Goal: Task Accomplishment & Management: Manage account settings

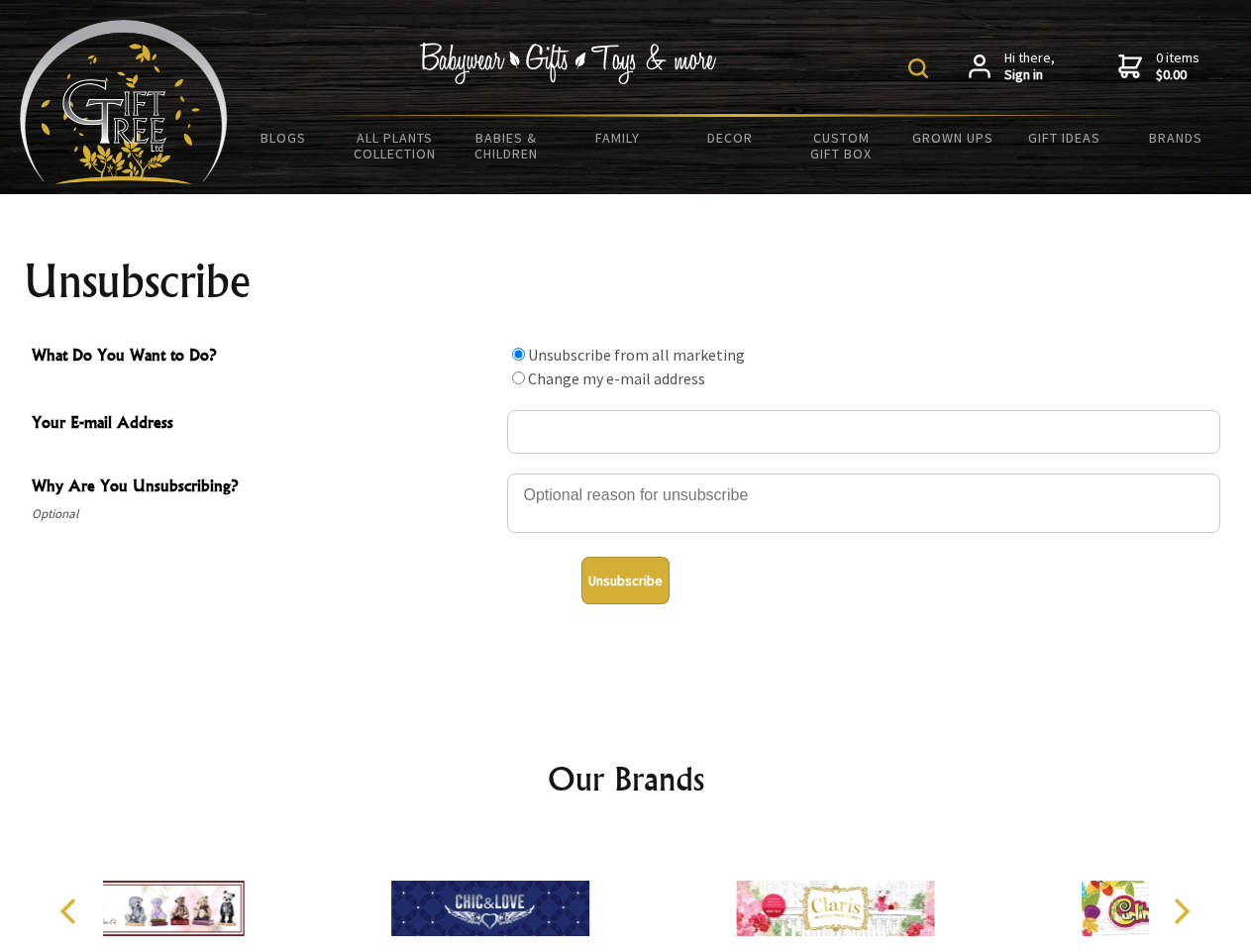
click at [921, 68] on img at bounding box center [918, 68] width 20 height 20
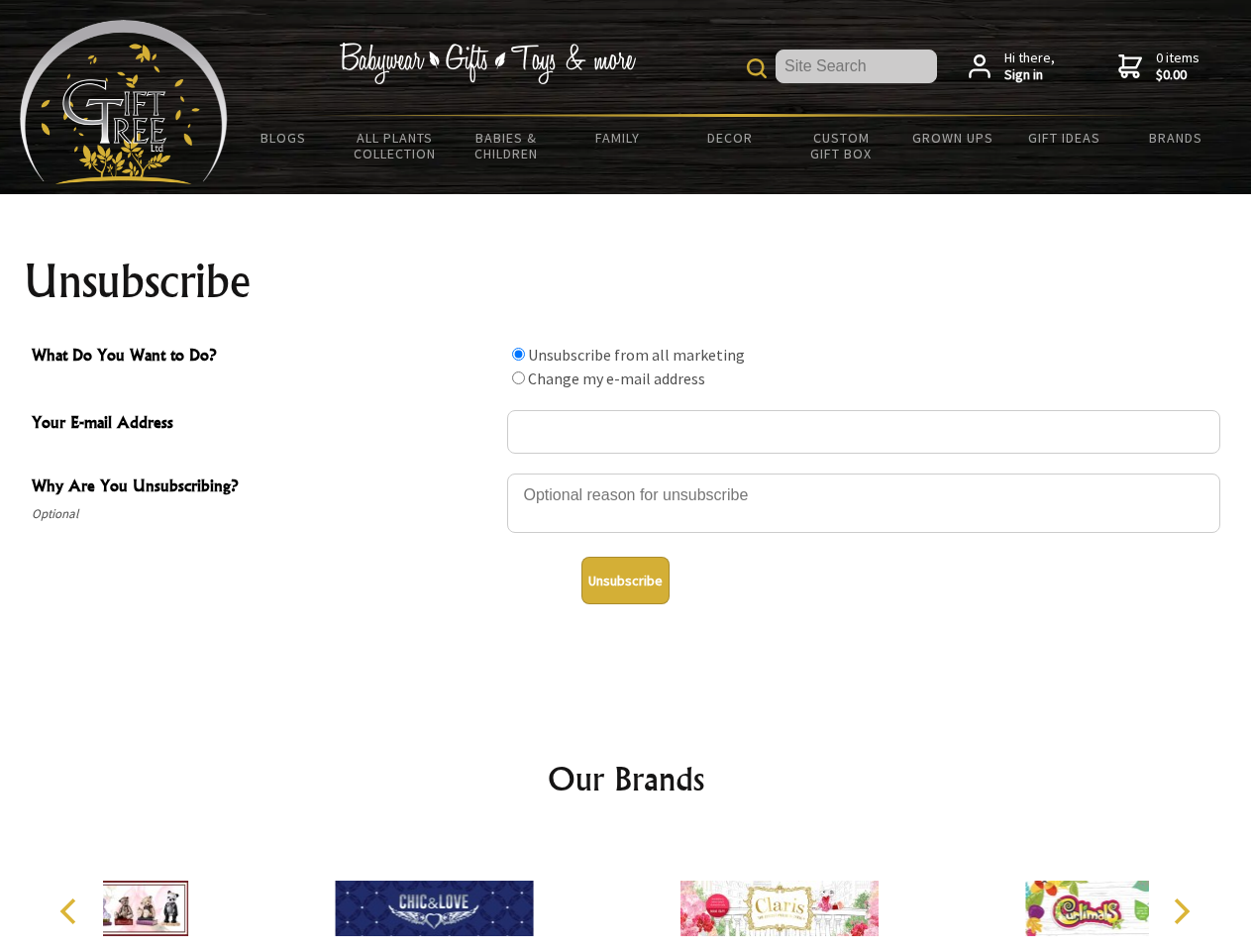
click at [626, 472] on div at bounding box center [863, 505] width 713 height 69
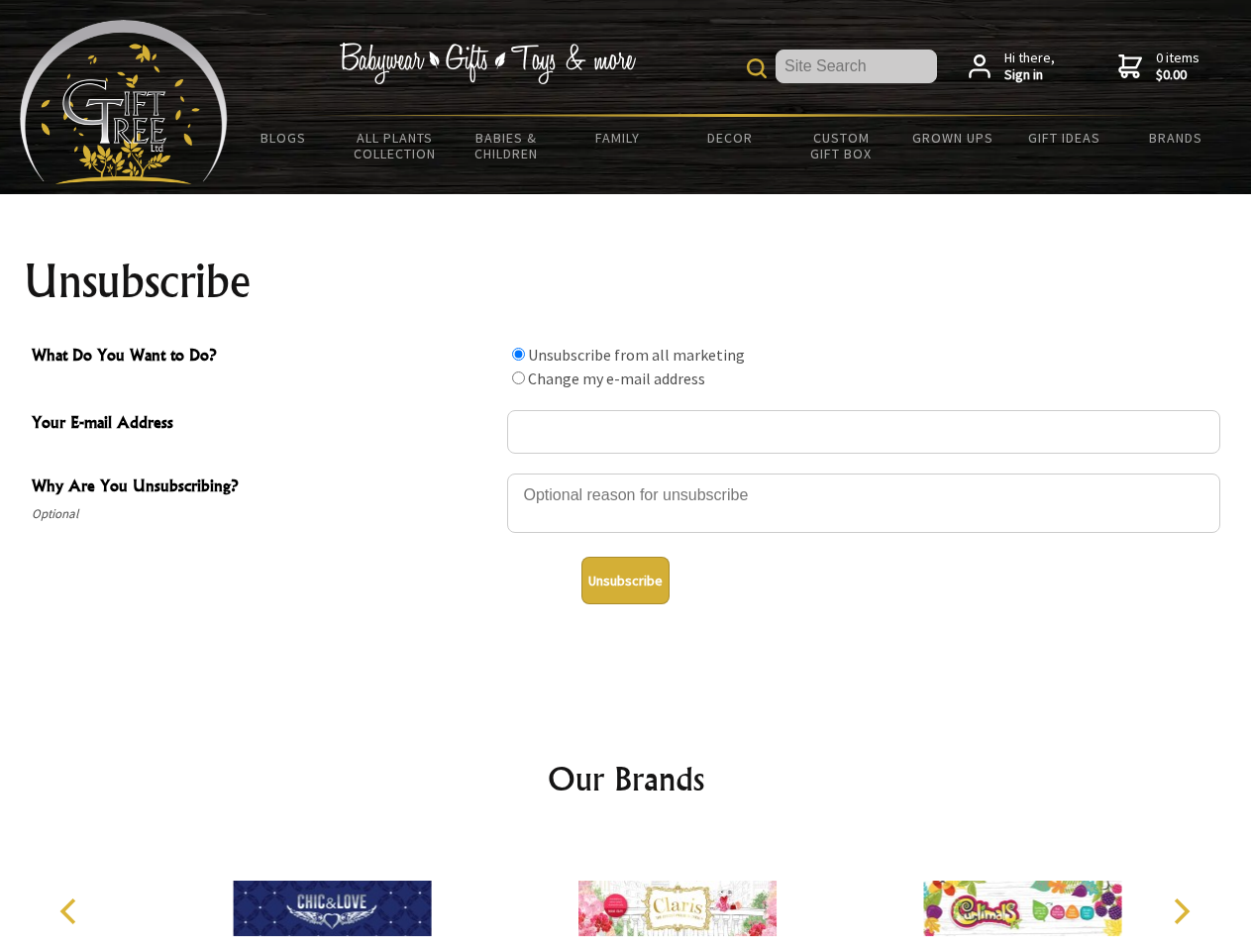
click at [518, 354] on input "What Do You Want to Do?" at bounding box center [518, 354] width 13 height 13
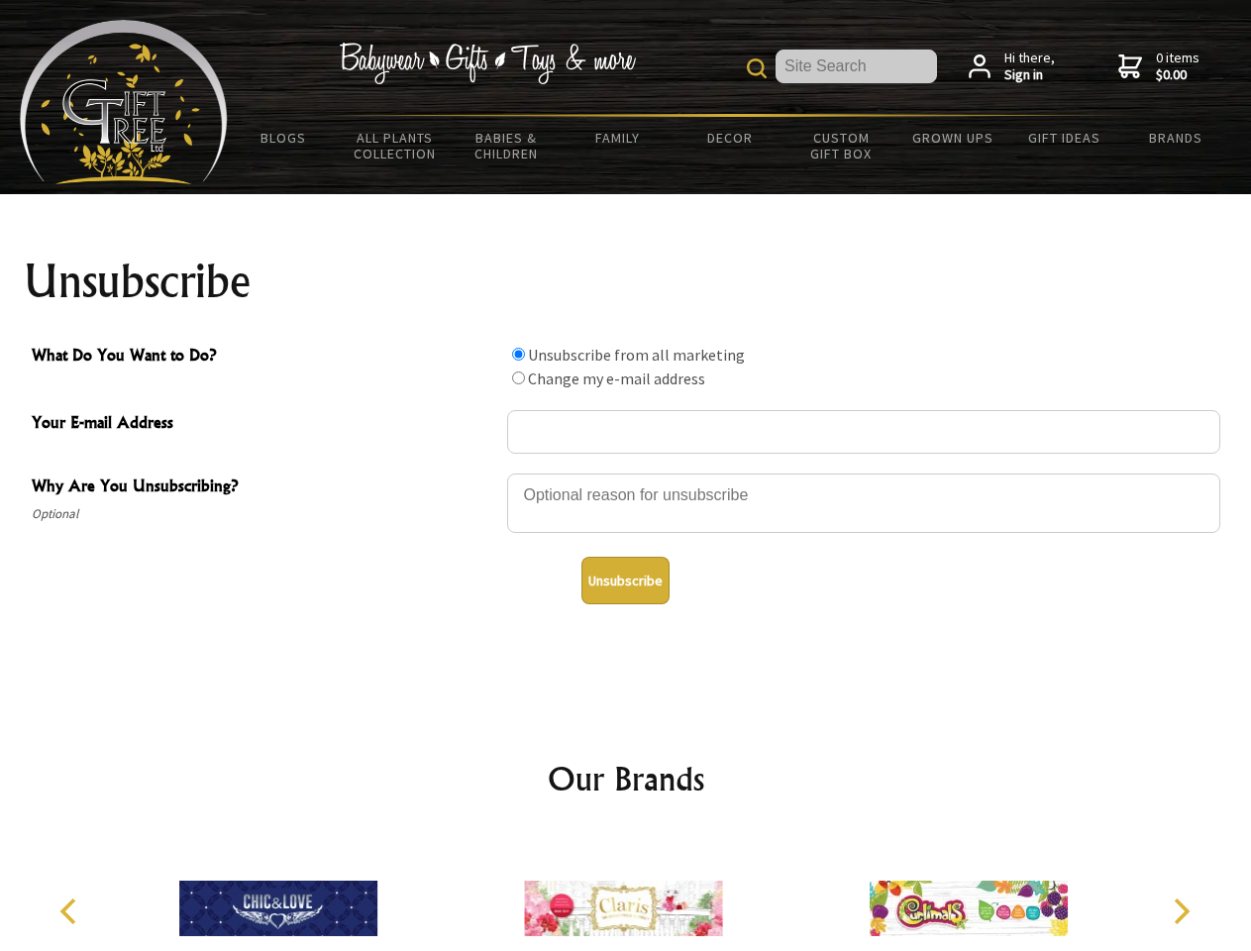
click at [518, 377] on input "What Do You Want to Do?" at bounding box center [518, 377] width 13 height 13
radio input "true"
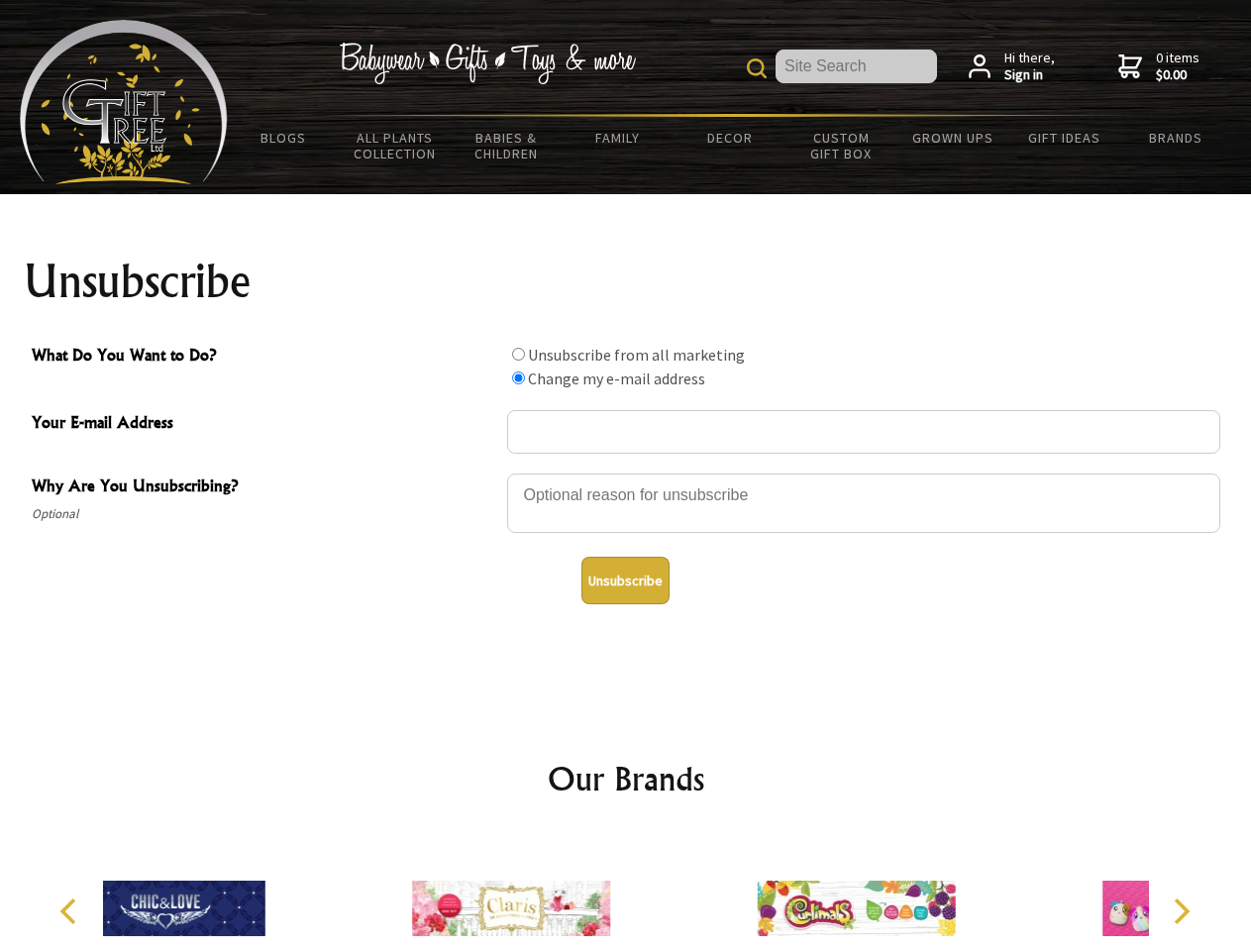
click at [625, 580] on button "Unsubscribe" at bounding box center [625, 580] width 88 height 48
click at [626, 892] on div at bounding box center [511, 911] width 345 height 154
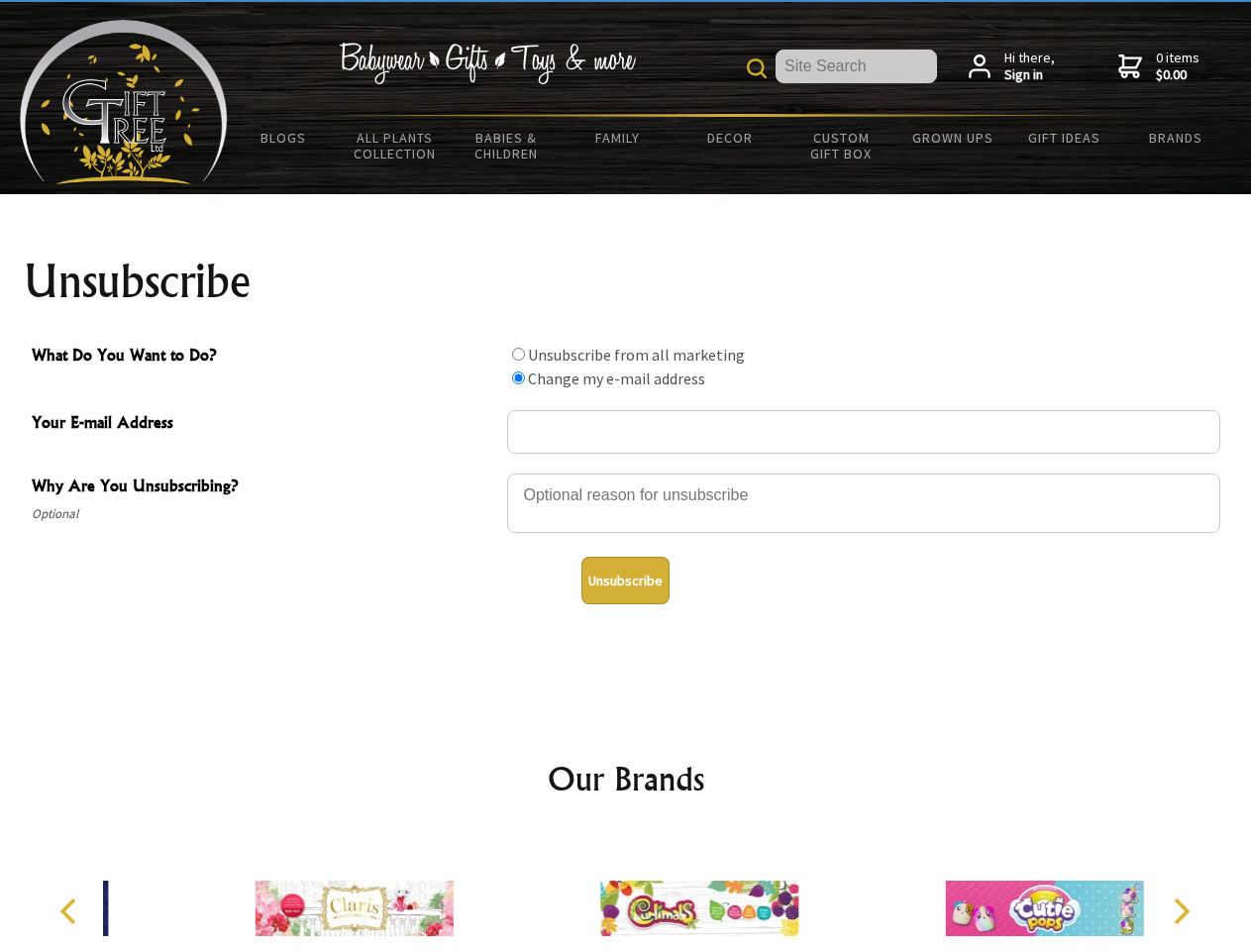
click at [71, 911] on icon "Previous" at bounding box center [70, 911] width 26 height 26
click at [1180, 911] on icon "Next" at bounding box center [1179, 911] width 26 height 26
